Goal: Find specific fact: Find specific fact

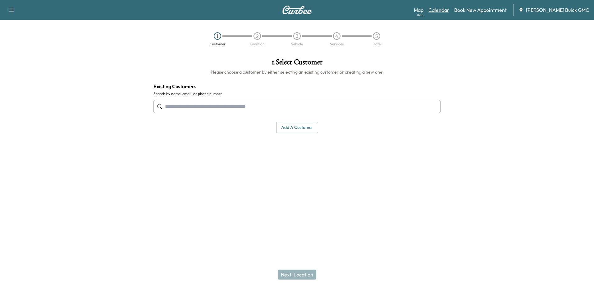
click at [449, 11] on link "Calendar" at bounding box center [439, 9] width 21 height 7
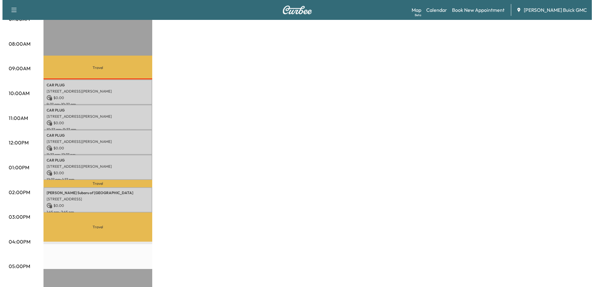
scroll to position [155, 0]
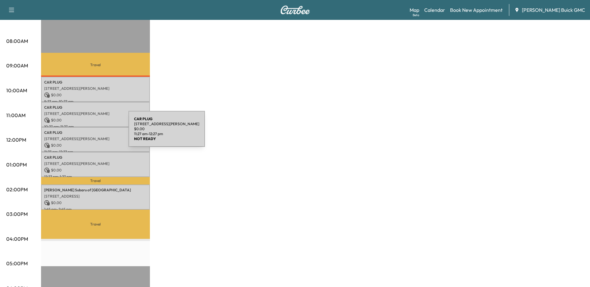
click at [82, 133] on p "CAR PLUG" at bounding box center [95, 132] width 103 height 5
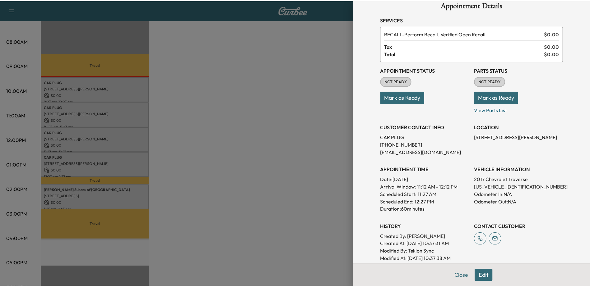
scroll to position [0, 0]
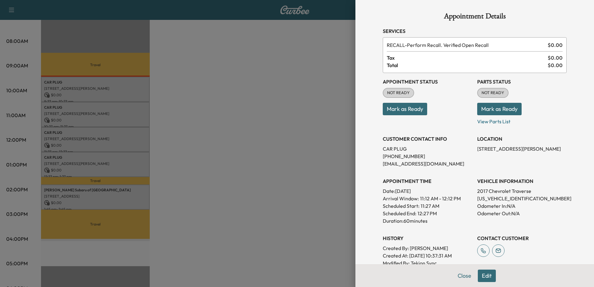
click at [294, 53] on div at bounding box center [297, 143] width 594 height 287
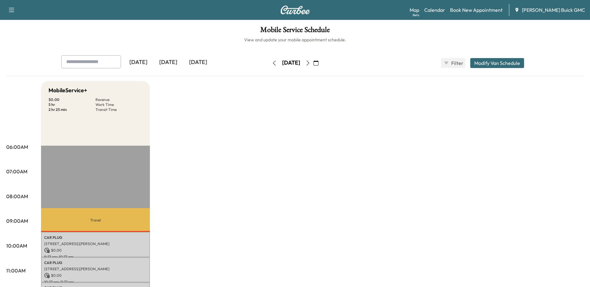
click at [318, 63] on icon "button" at bounding box center [315, 63] width 5 height 5
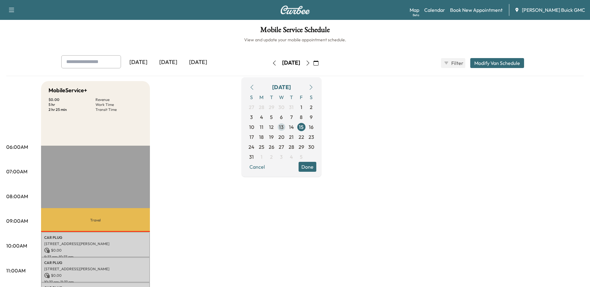
click at [286, 128] on span "13" at bounding box center [281, 127] width 10 height 10
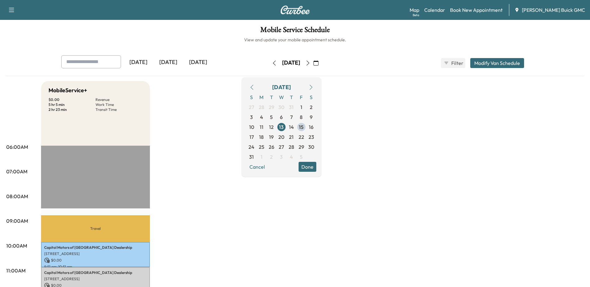
click at [283, 126] on span "13" at bounding box center [281, 126] width 5 height 7
click at [318, 65] on icon "button" at bounding box center [315, 63] width 5 height 5
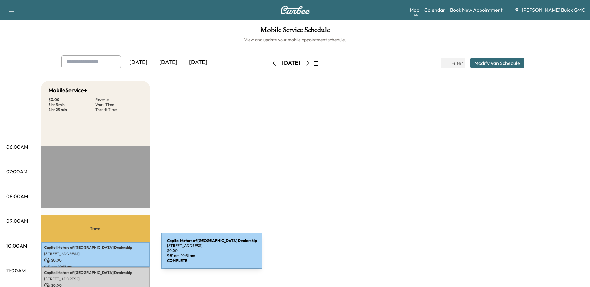
click at [115, 254] on p "[STREET_ADDRESS]" at bounding box center [95, 253] width 103 height 5
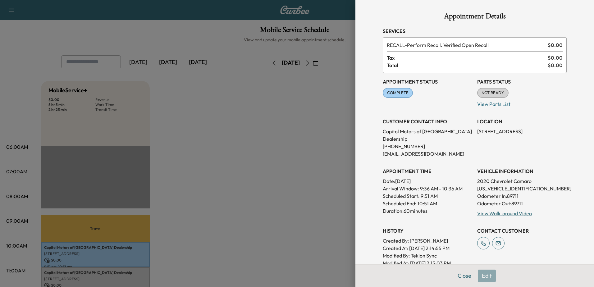
click at [186, 188] on div at bounding box center [297, 143] width 594 height 287
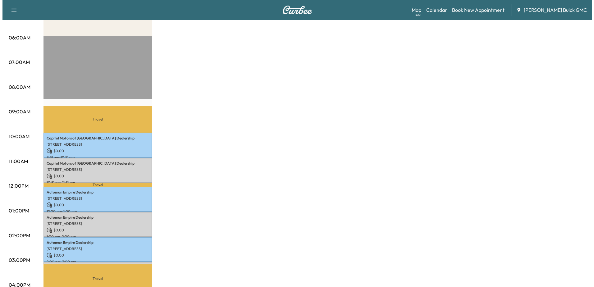
scroll to position [124, 0]
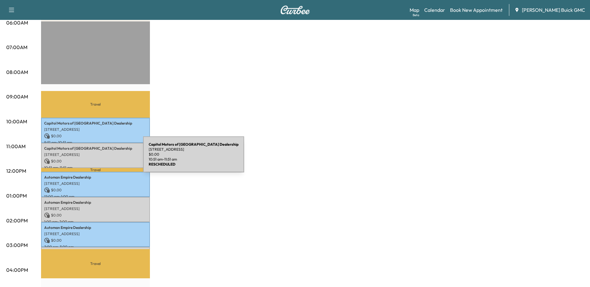
click at [96, 158] on p "$ 0.00" at bounding box center [95, 161] width 103 height 6
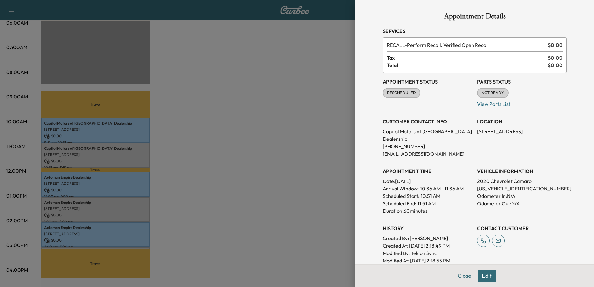
click at [111, 181] on div at bounding box center [297, 143] width 594 height 287
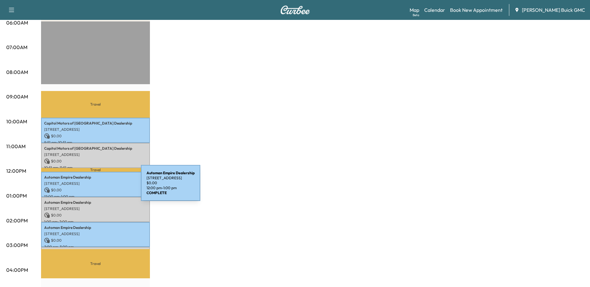
click at [94, 187] on p "$ 0.00" at bounding box center [95, 190] width 103 height 6
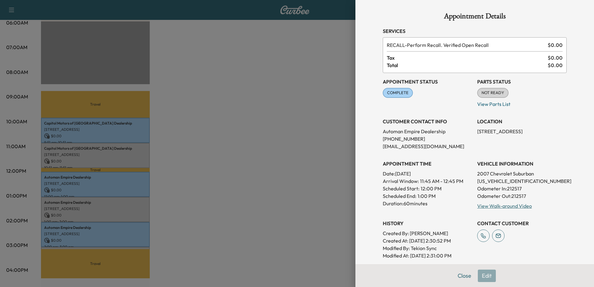
click at [123, 211] on div at bounding box center [297, 143] width 594 height 287
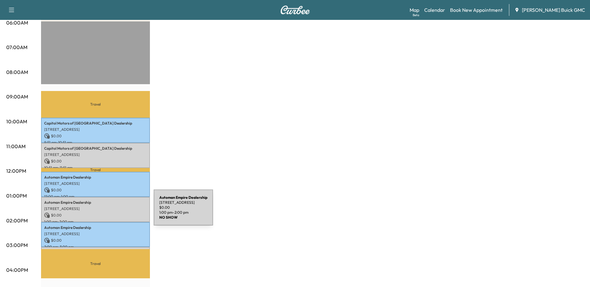
click at [107, 213] on p "$ 0.00" at bounding box center [95, 216] width 103 height 6
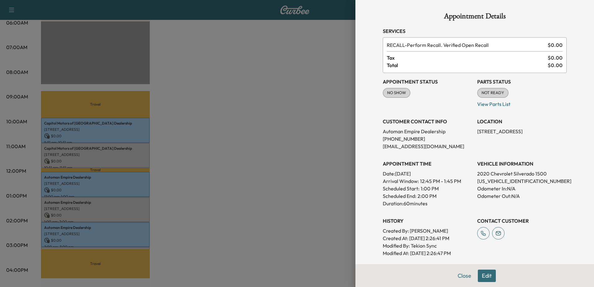
drag, startPoint x: 81, startPoint y: 177, endPoint x: 84, endPoint y: 180, distance: 4.4
click at [81, 177] on div at bounding box center [297, 143] width 594 height 287
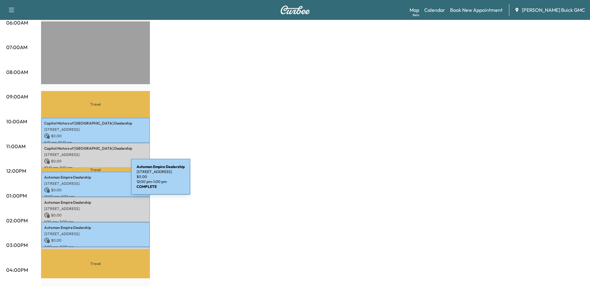
click at [84, 181] on p "[STREET_ADDRESS]" at bounding box center [95, 183] width 103 height 5
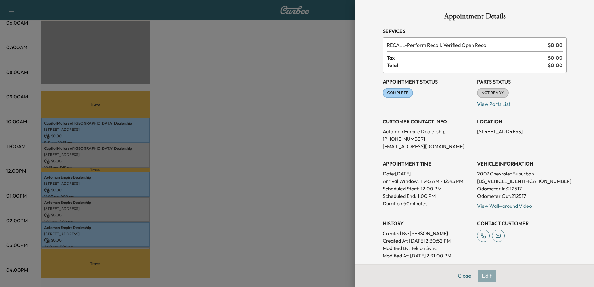
click at [93, 231] on div at bounding box center [297, 143] width 594 height 287
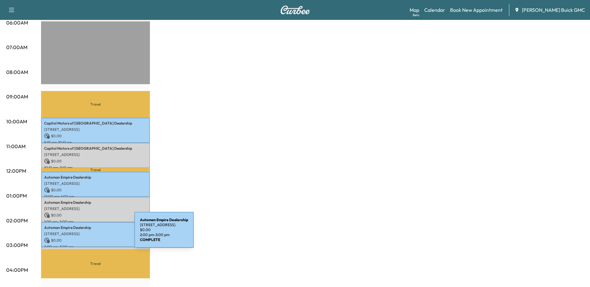
click at [88, 234] on p "[STREET_ADDRESS]" at bounding box center [95, 234] width 103 height 5
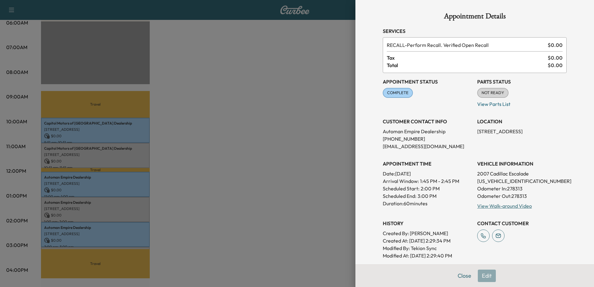
click at [90, 245] on div at bounding box center [297, 143] width 594 height 287
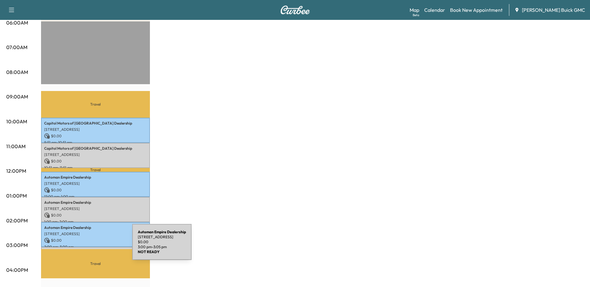
click at [85, 247] on div "Automan Empire Dealership [STREET_ADDRESS] $ 0.00 3:00 pm - 3:05 pm" at bounding box center [95, 250] width 109 height 6
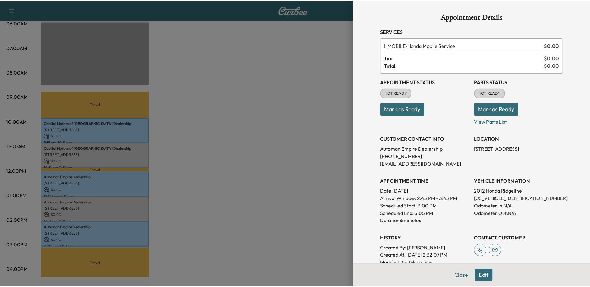
scroll to position [31, 0]
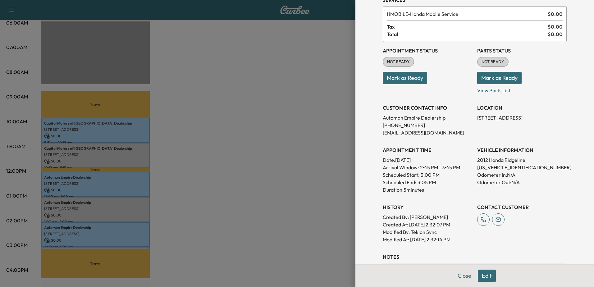
click at [499, 168] on p "[US_VEHICLE_IDENTIFICATION_NUMBER]" at bounding box center [522, 167] width 90 height 7
copy p "[US_VEHICLE_IDENTIFICATION_NUMBER]"
click at [250, 96] on div at bounding box center [297, 143] width 594 height 287
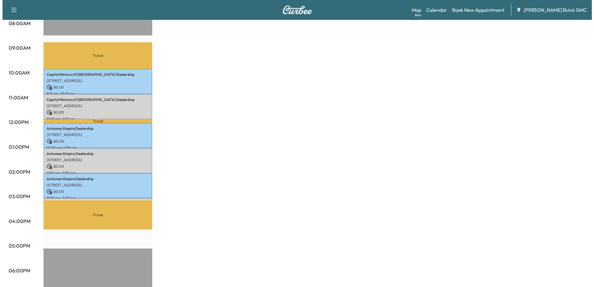
scroll to position [186, 0]
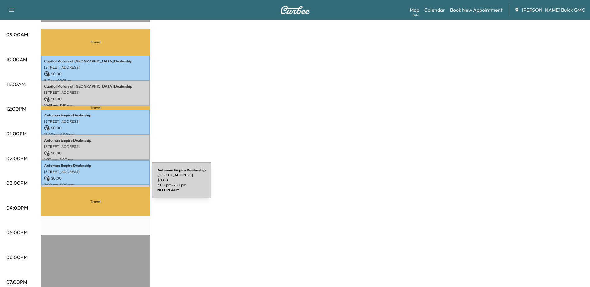
click at [105, 185] on div "Automan Empire Dealership [STREET_ADDRESS] $ 0.00 3:00 pm - 3:05 pm" at bounding box center [95, 188] width 109 height 6
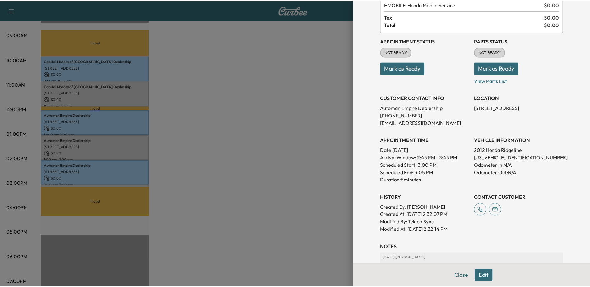
scroll to position [124, 0]
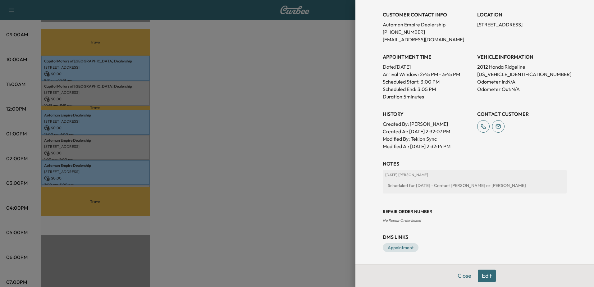
click at [266, 126] on div at bounding box center [297, 143] width 594 height 287
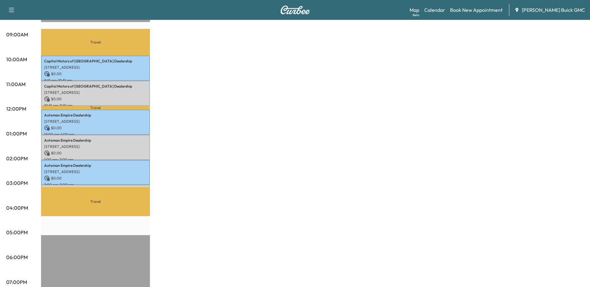
scroll to position [0, 0]
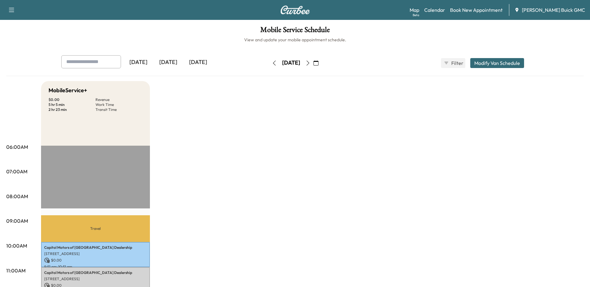
click at [310, 64] on icon "button" at bounding box center [307, 63] width 5 height 5
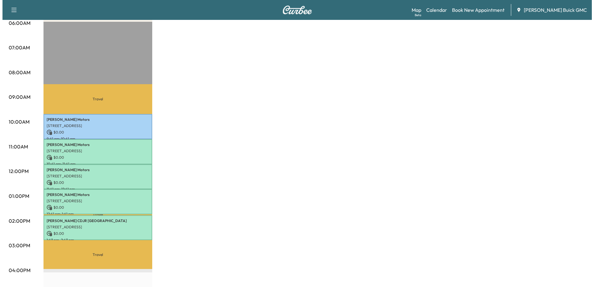
scroll to position [124, 0]
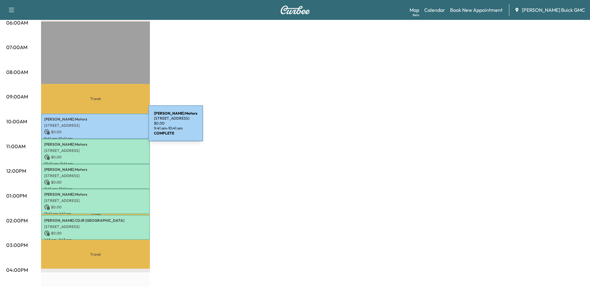
click at [102, 127] on div "Mazari Motors [STREET_ADDRESS] $ 0.00 9:41 am - 10:41 am" at bounding box center [95, 126] width 109 height 25
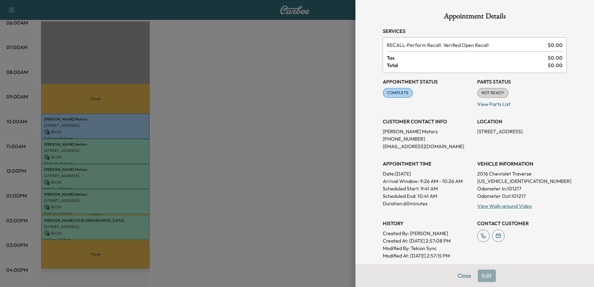
click at [106, 150] on div at bounding box center [297, 143] width 594 height 287
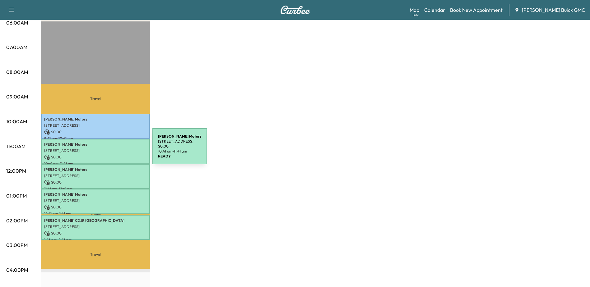
click at [106, 150] on p "[STREET_ADDRESS]" at bounding box center [95, 150] width 103 height 5
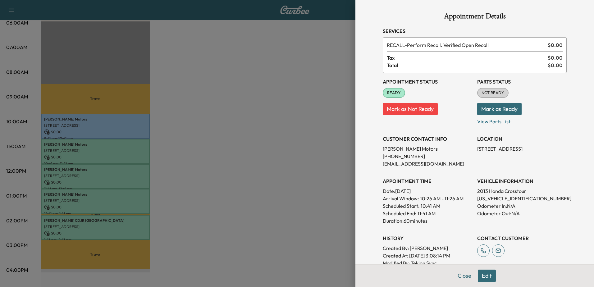
click at [90, 179] on div at bounding box center [297, 143] width 594 height 287
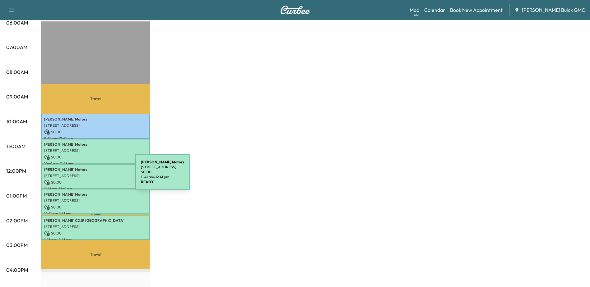
click at [89, 176] on p "[STREET_ADDRESS]" at bounding box center [95, 175] width 103 height 5
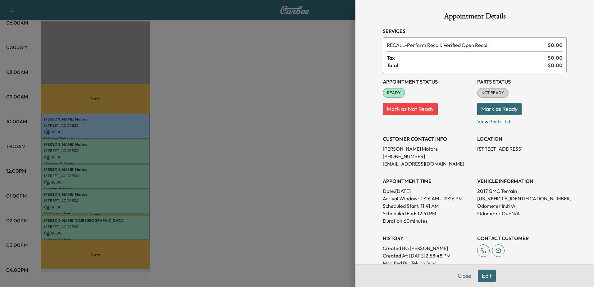
click at [89, 172] on div at bounding box center [297, 143] width 594 height 287
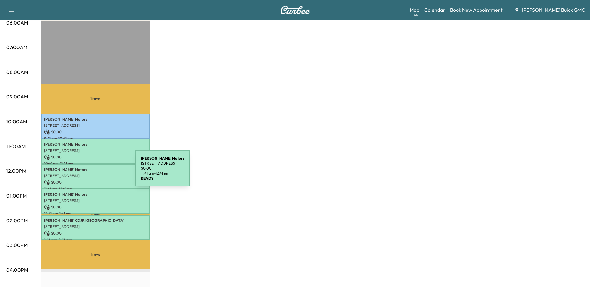
click at [89, 173] on p "[STREET_ADDRESS]" at bounding box center [95, 175] width 103 height 5
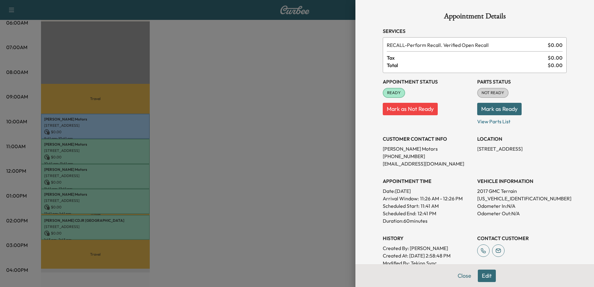
drag, startPoint x: 89, startPoint y: 172, endPoint x: 81, endPoint y: 200, distance: 28.9
click at [81, 200] on div at bounding box center [297, 143] width 594 height 287
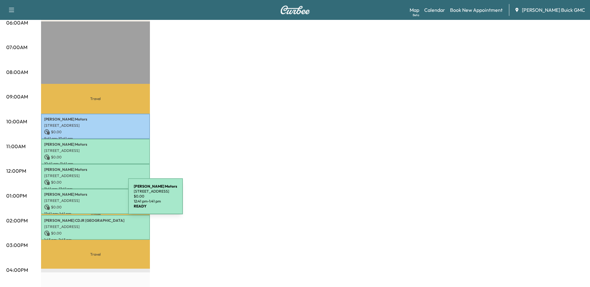
click at [81, 200] on p "[STREET_ADDRESS]" at bounding box center [95, 200] width 103 height 5
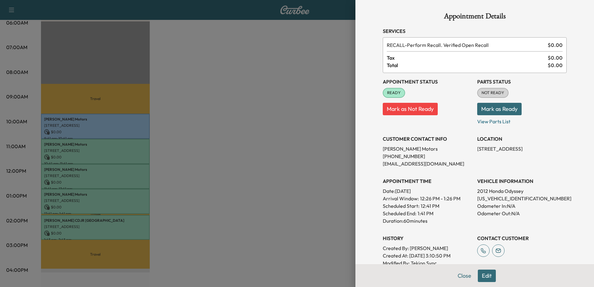
click at [500, 196] on p "[US_VEHICLE_IDENTIFICATION_NUMBER]" at bounding box center [522, 198] width 90 height 7
copy p "[US_VEHICLE_IDENTIFICATION_NUMBER]"
click at [108, 143] on div at bounding box center [297, 143] width 594 height 287
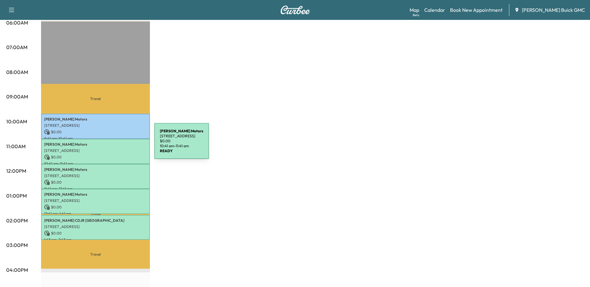
click at [108, 146] on div "Mazari Motors [STREET_ADDRESS] $ 0.00 10:41 am - 11:41 am" at bounding box center [95, 151] width 109 height 25
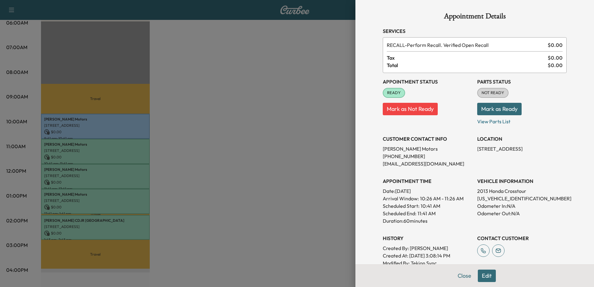
click at [492, 199] on p "[US_VEHICLE_IDENTIFICATION_NUMBER]" at bounding box center [522, 198] width 90 height 7
copy p "[US_VEHICLE_IDENTIFICATION_NUMBER]"
click at [241, 217] on div at bounding box center [297, 143] width 594 height 287
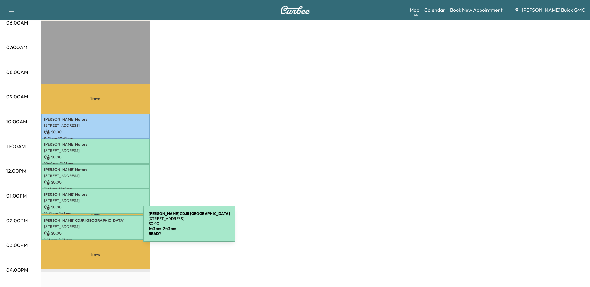
click at [96, 227] on div "[PERSON_NAME] CDJR [GEOGRAPHIC_DATA] [STREET_ADDRESS] $ 0.00 1:43 pm - 2:43 pm" at bounding box center [95, 227] width 109 height 25
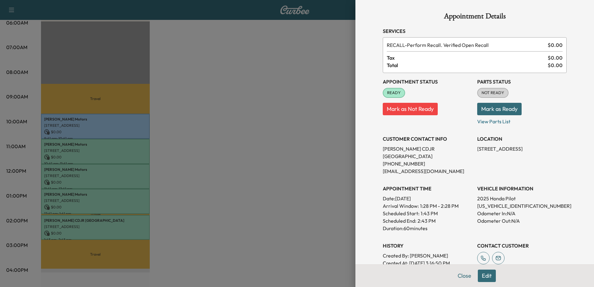
click at [501, 202] on p "[US_VEHICLE_IDENTIFICATION_NUMBER]" at bounding box center [522, 205] width 90 height 7
copy p "[US_VEHICLE_IDENTIFICATION_NUMBER]"
